Goal: Information Seeking & Learning: Learn about a topic

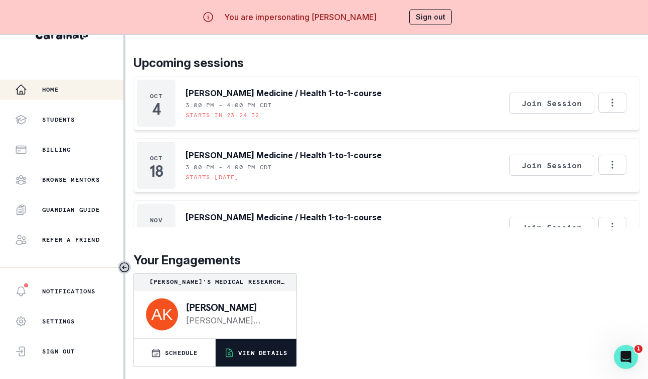
click at [255, 367] on div "[PERSON_NAME]'s Medical Research Passion Project [PERSON_NAME] [PERSON_NAME][EM…" at bounding box center [214, 321] width 163 height 94
click at [254, 362] on button "VIEW DETAILS" at bounding box center [256, 353] width 81 height 28
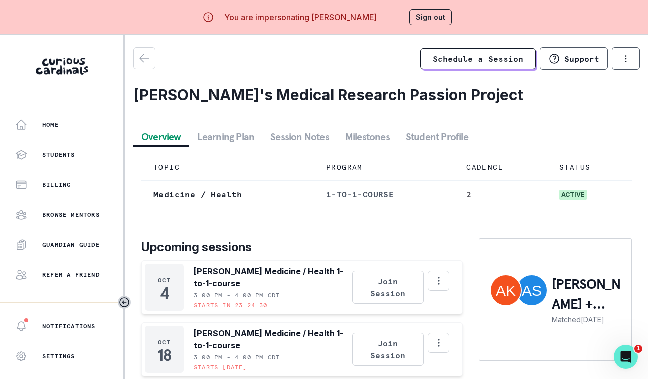
click at [308, 137] on button "Session Notes" at bounding box center [299, 137] width 75 height 18
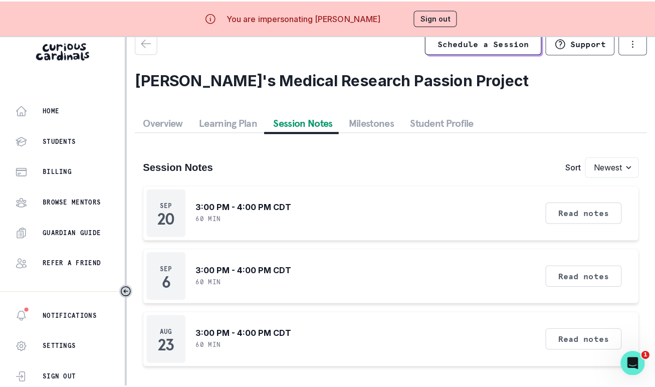
scroll to position [19, 0]
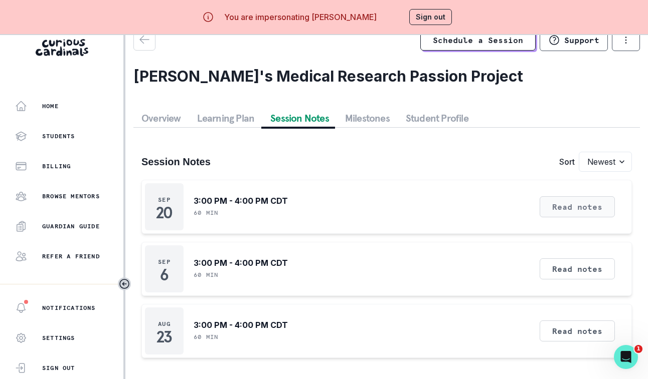
click at [581, 217] on button "Read notes" at bounding box center [576, 206] width 75 height 21
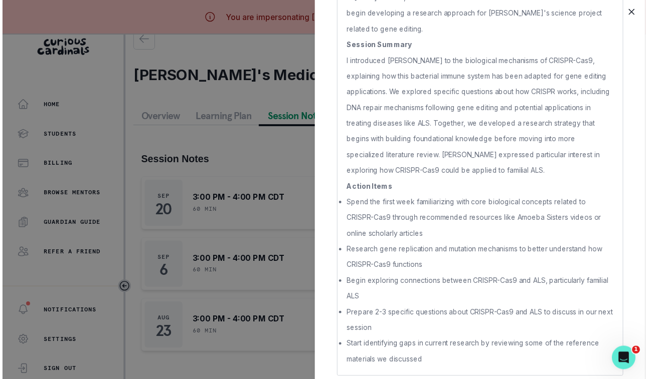
scroll to position [157, 0]
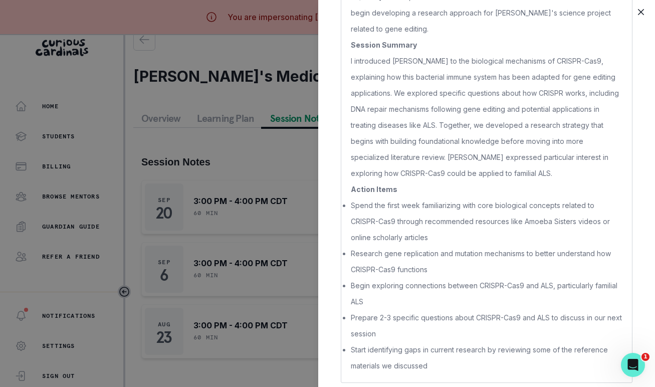
click at [641, 14] on icon "Close" at bounding box center [641, 12] width 6 height 6
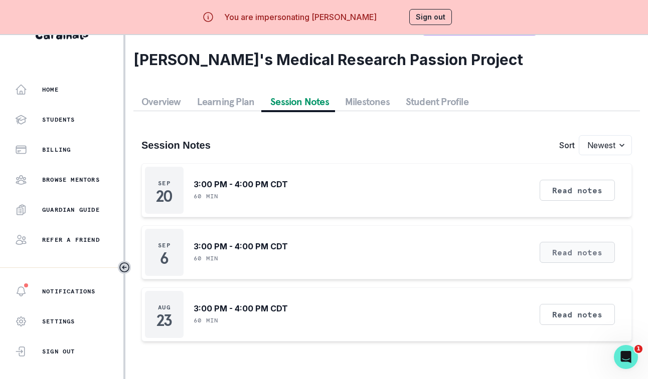
click at [584, 250] on button "Read notes" at bounding box center [576, 252] width 75 height 21
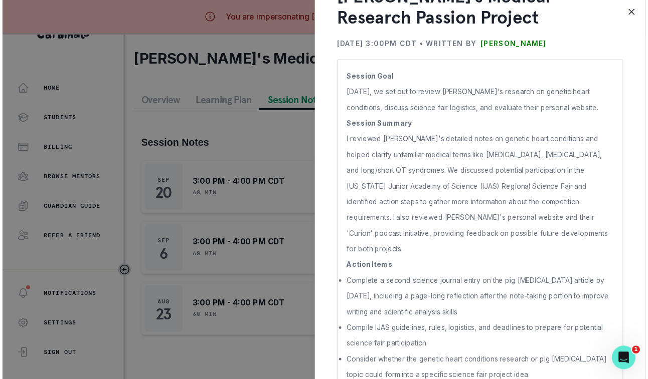
scroll to position [61, 0]
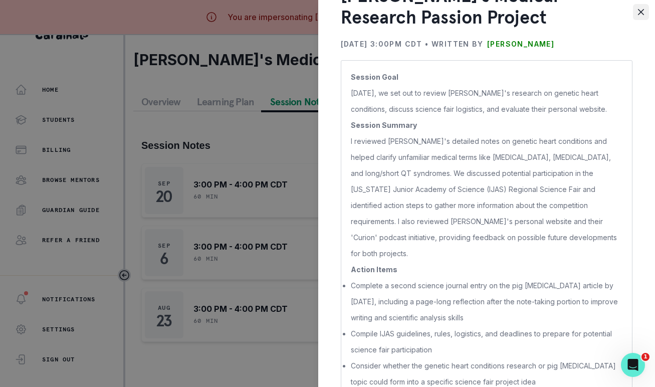
click at [635, 7] on button "Close" at bounding box center [641, 12] width 16 height 16
